Goal: Navigation & Orientation: Find specific page/section

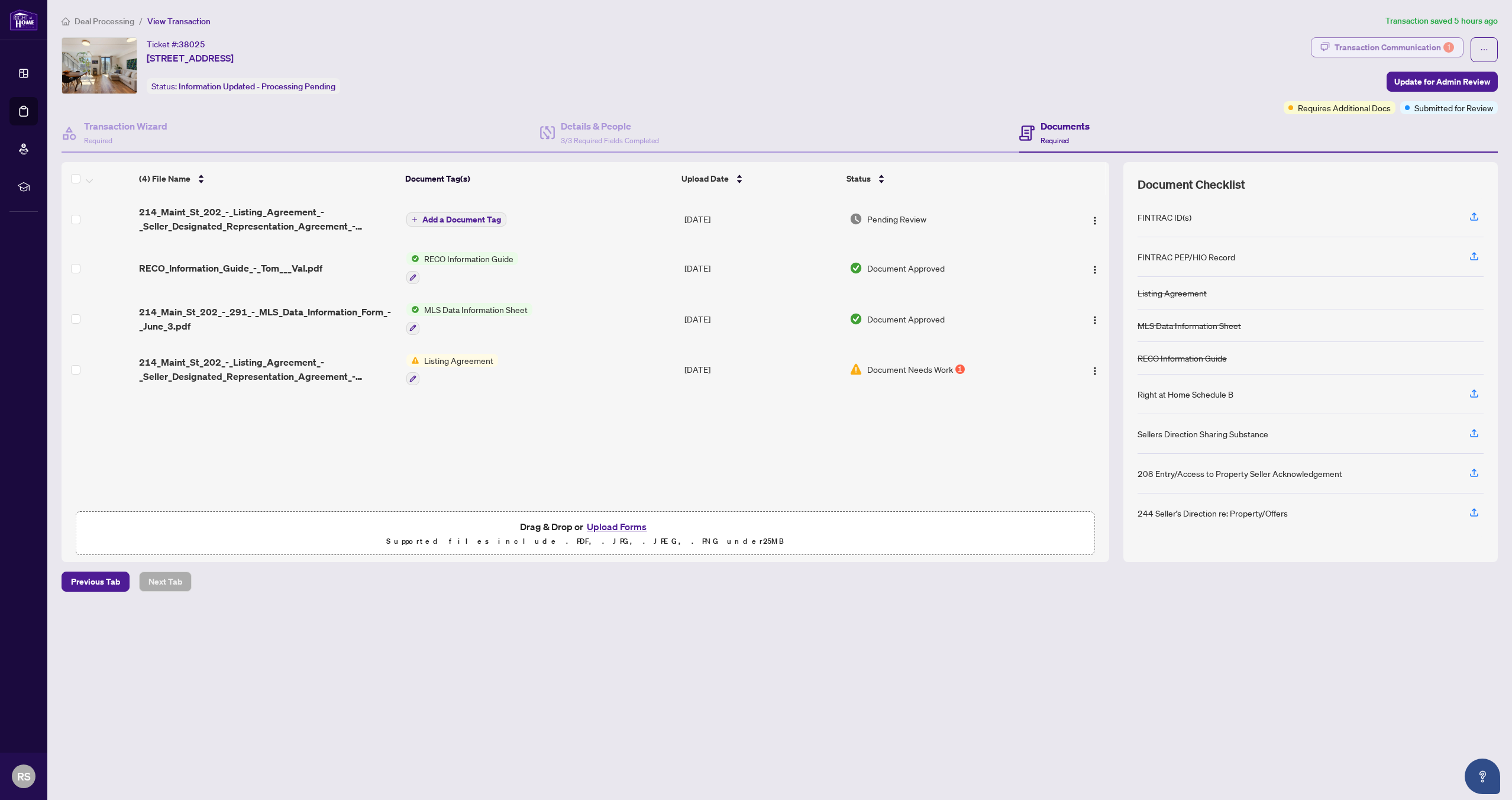
click at [1392, 43] on div "Transaction Communication 1" at bounding box center [1394, 47] width 120 height 19
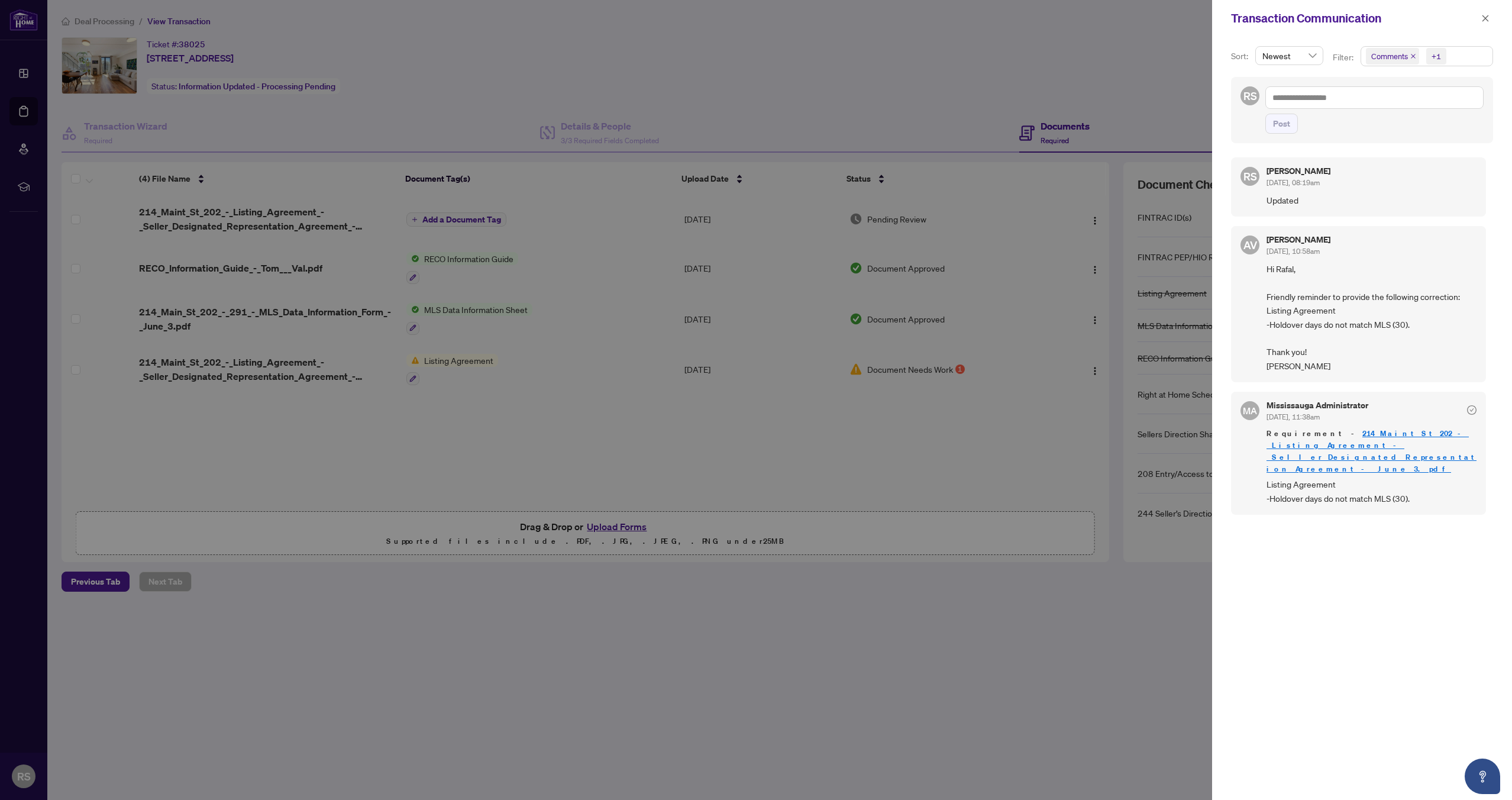
click at [625, 126] on div at bounding box center [756, 400] width 1512 height 800
click at [1487, 27] on span "button" at bounding box center [1485, 18] width 8 height 19
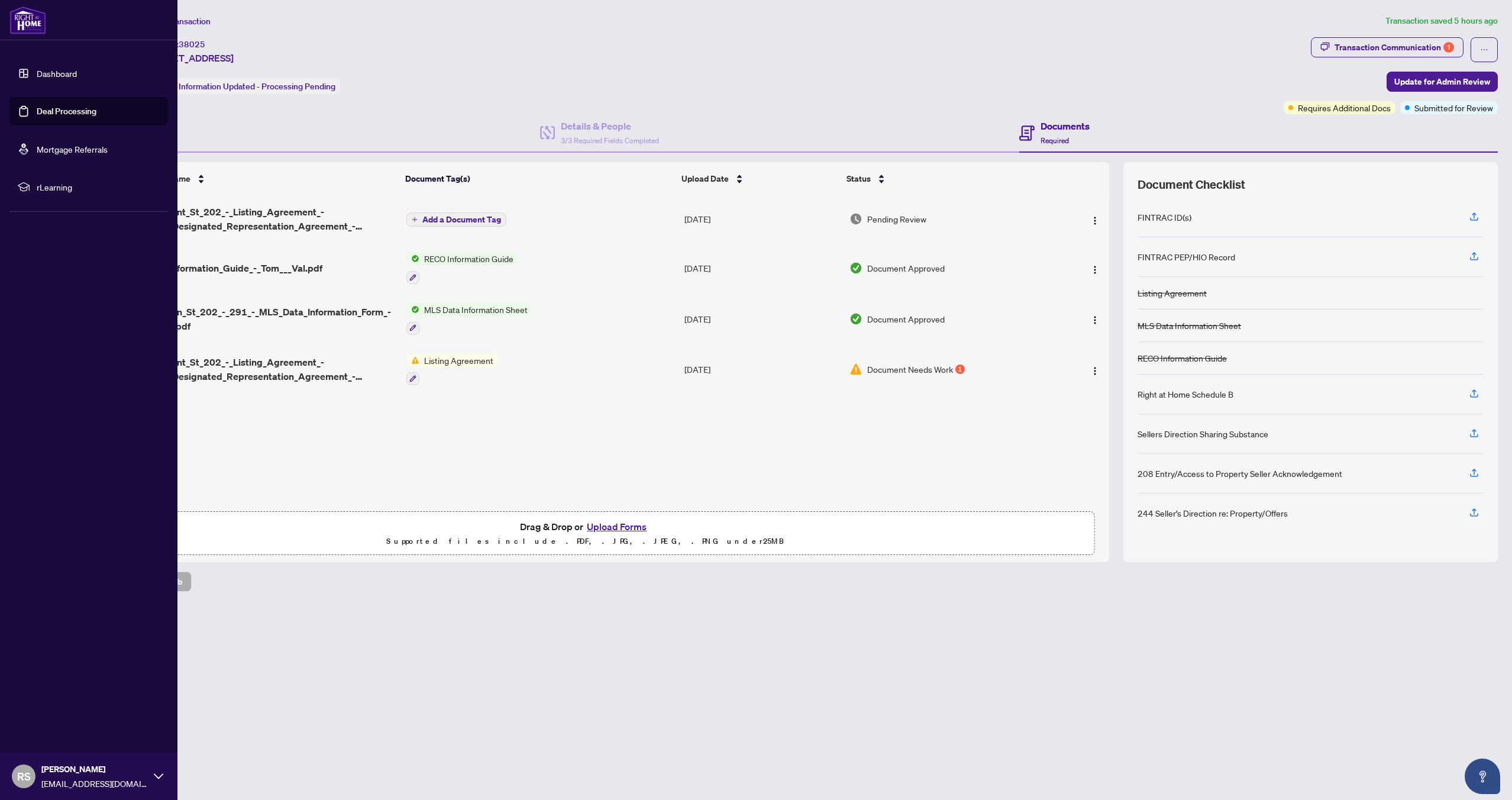
click at [37, 73] on link "Dashboard" at bounding box center [57, 74] width 40 height 11
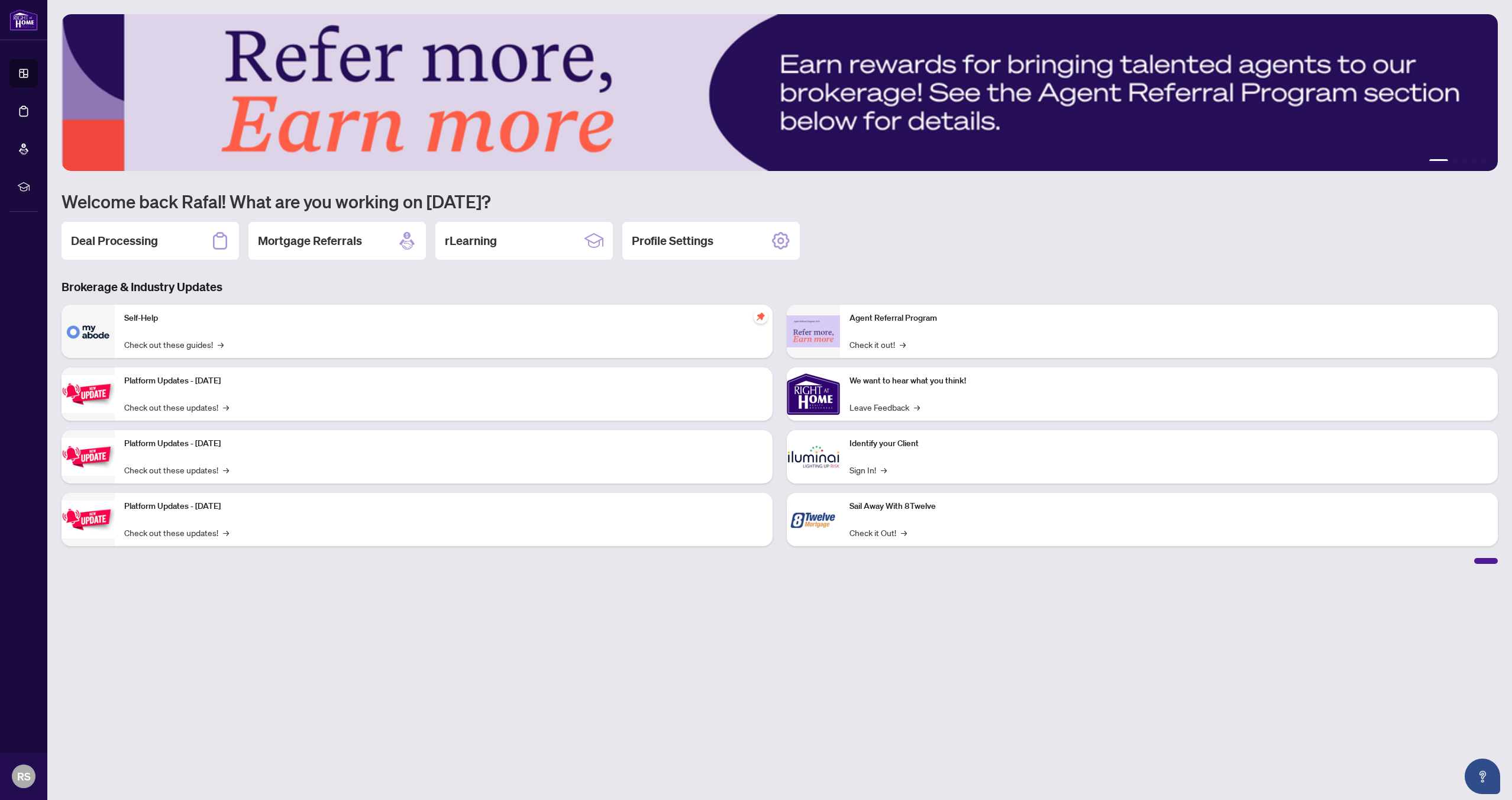
click at [878, 328] on div "Agent Referral Program Check it out! →" at bounding box center [1169, 331] width 658 height 54
click at [857, 341] on link "Check it out! →" at bounding box center [878, 344] width 56 height 13
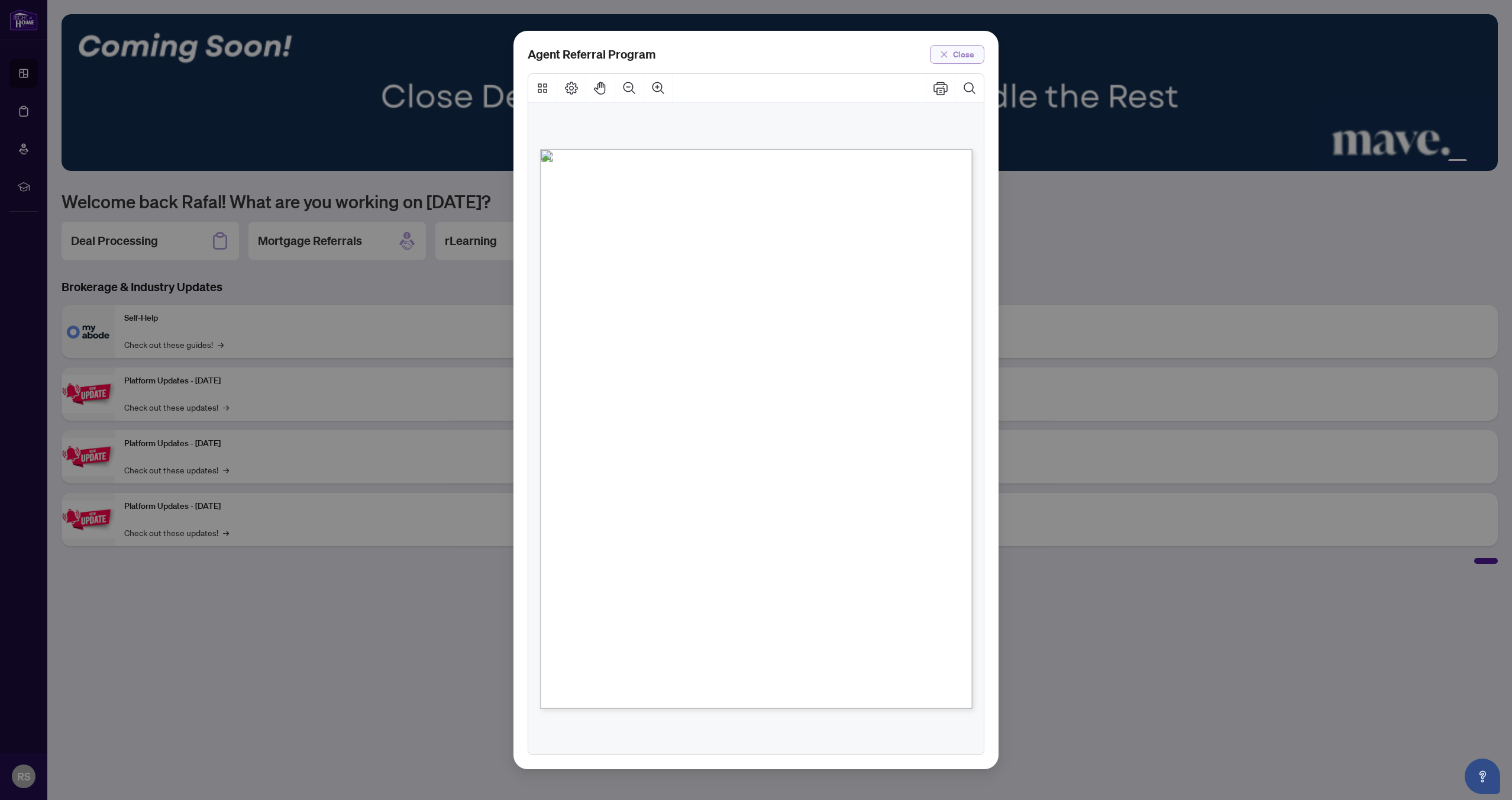
click at [969, 54] on span "Close" at bounding box center [964, 54] width 21 height 19
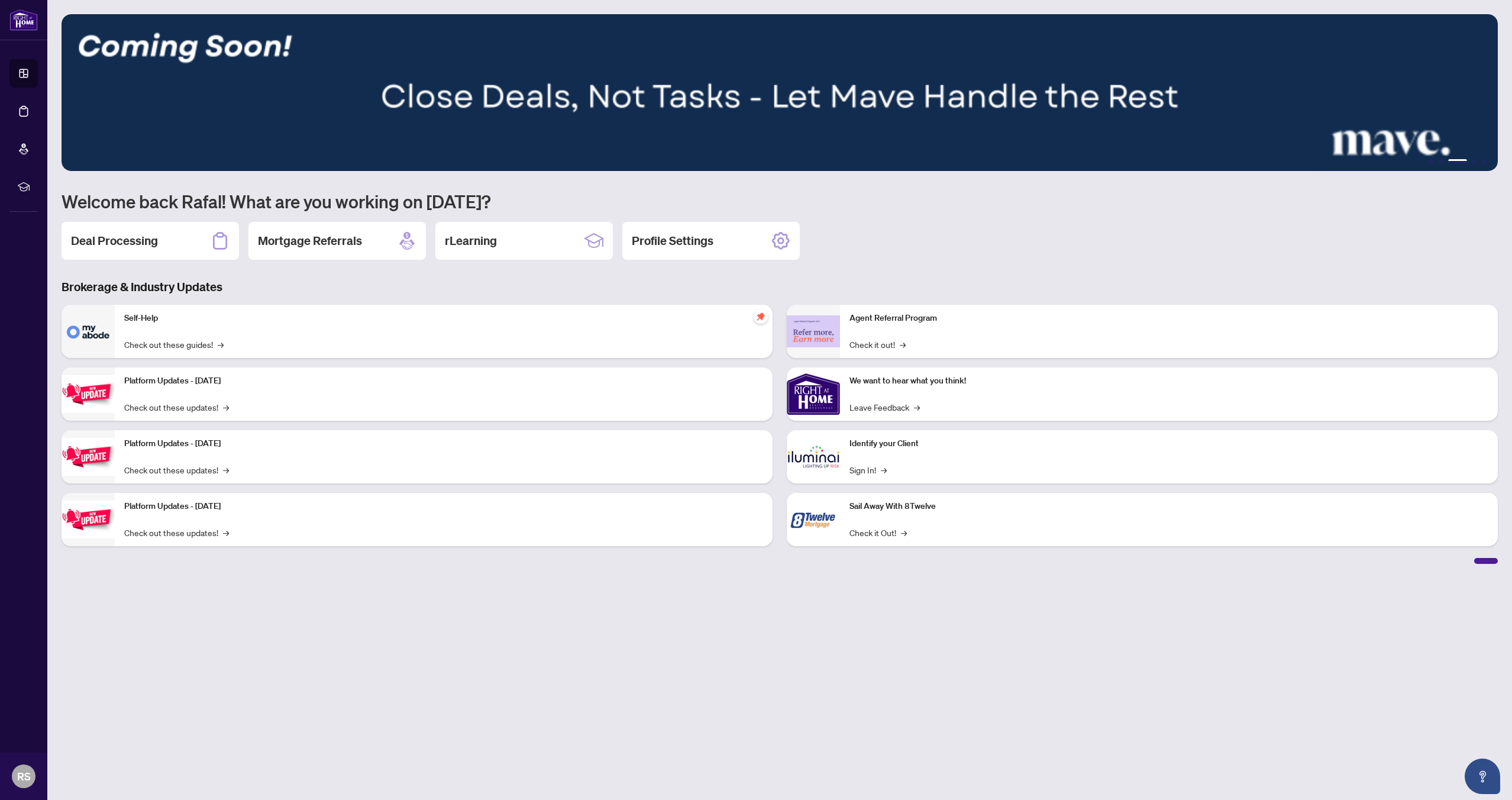
click at [168, 410] on link "Check out these updates! →" at bounding box center [177, 407] width 105 height 13
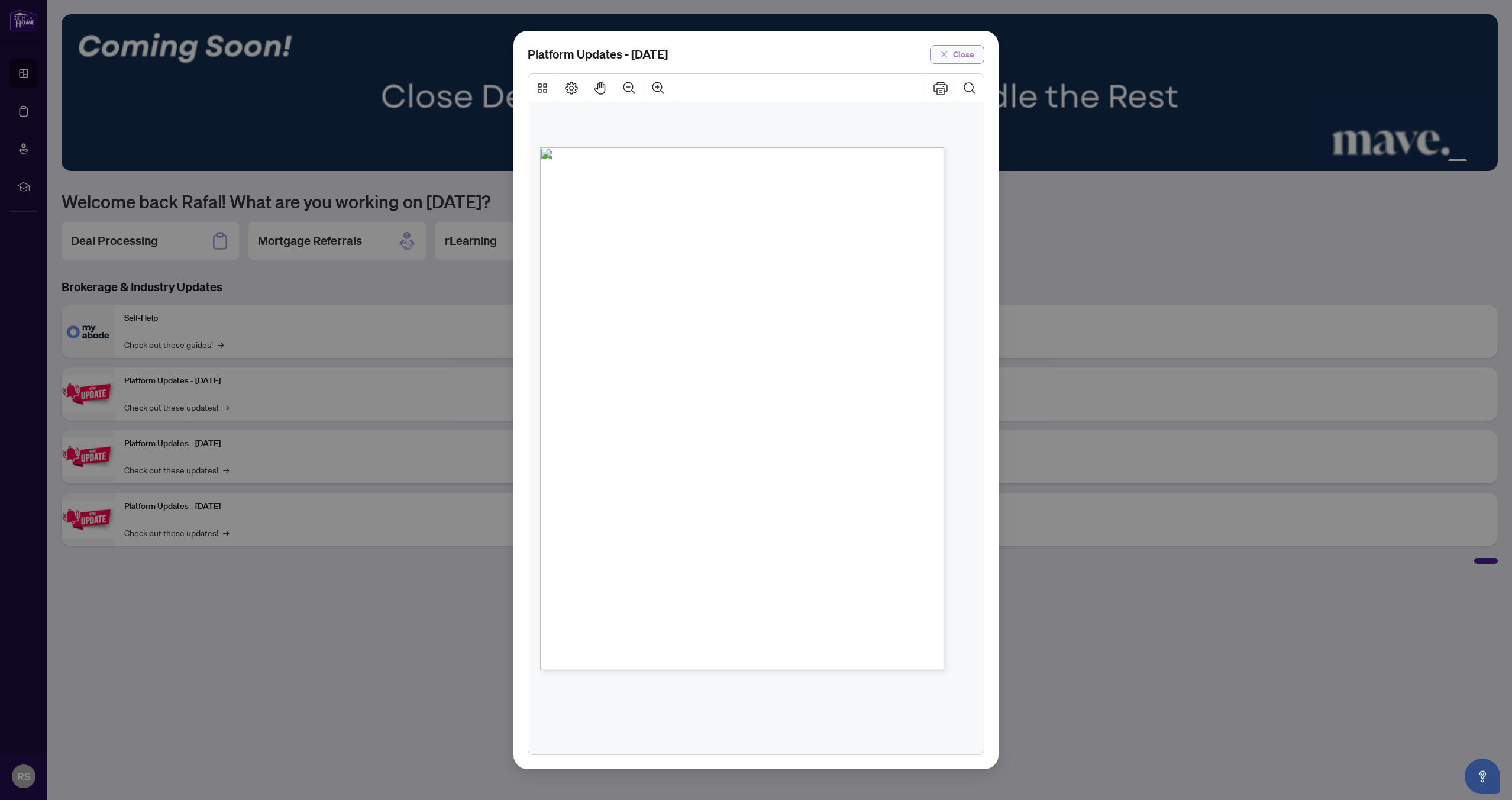
click at [975, 52] on button "Close" at bounding box center [957, 54] width 54 height 19
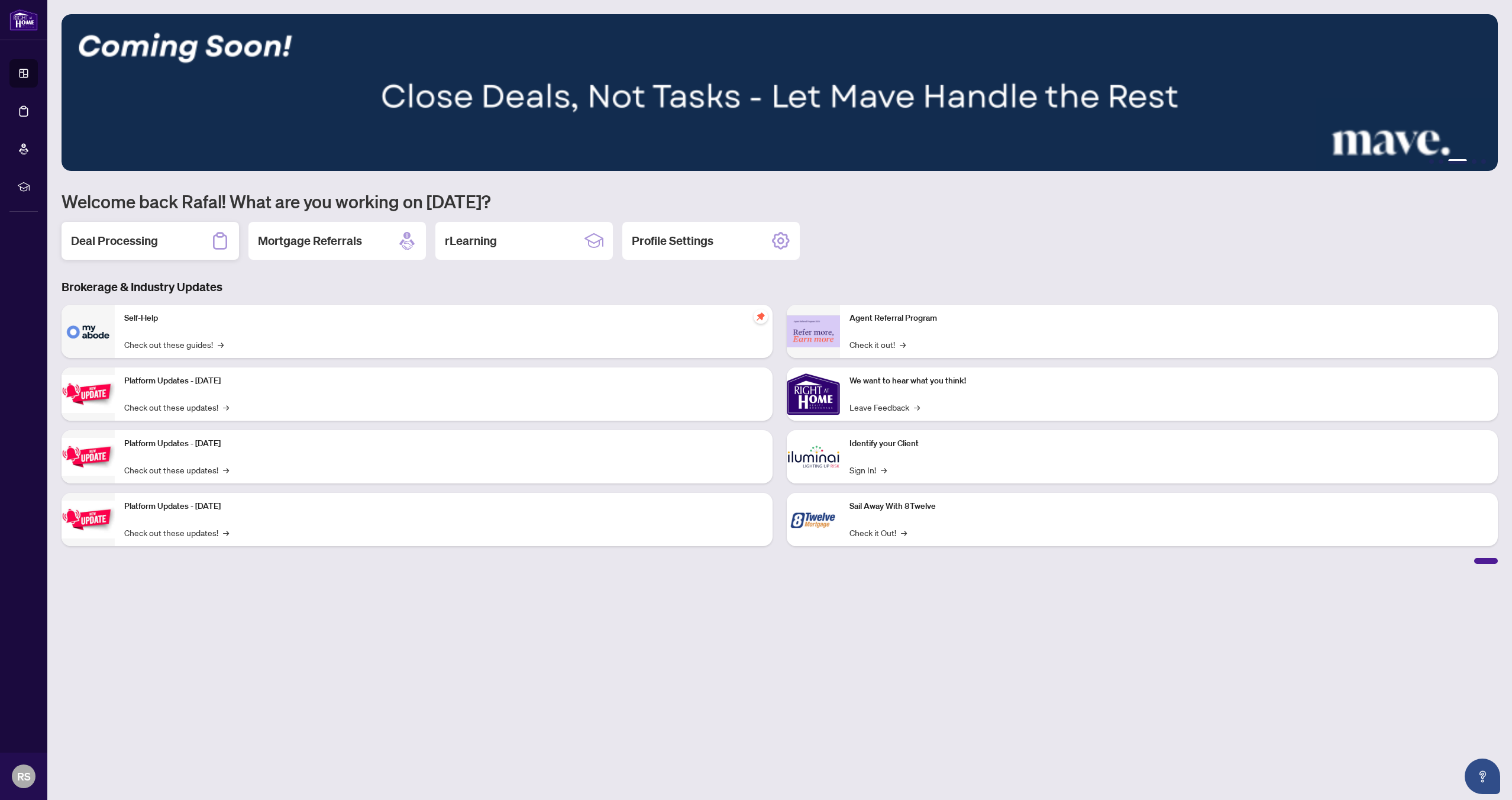
click at [146, 250] on div "Deal Processing" at bounding box center [150, 241] width 177 height 38
